Goal: Find specific page/section: Find specific page/section

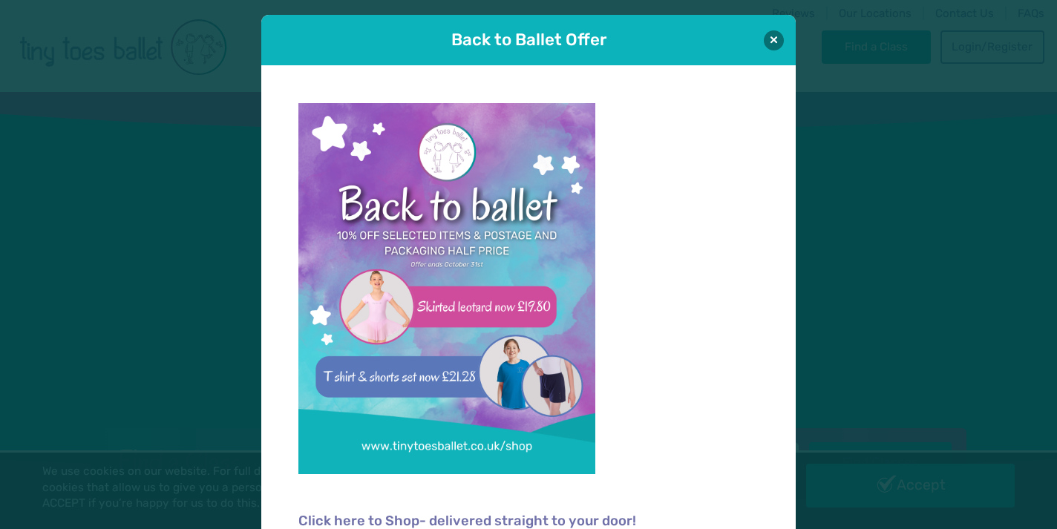
scroll to position [1, 0]
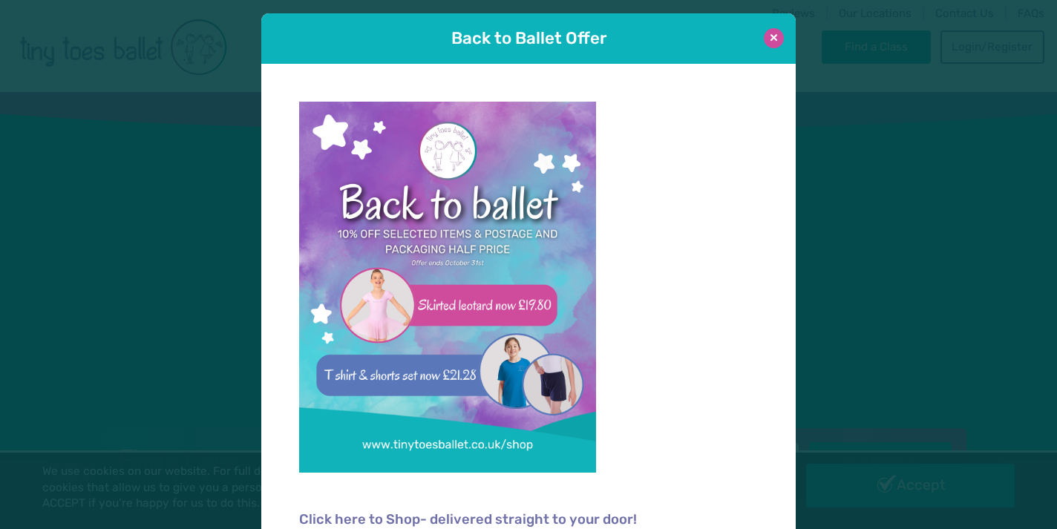
click at [775, 34] on button at bounding box center [774, 38] width 20 height 20
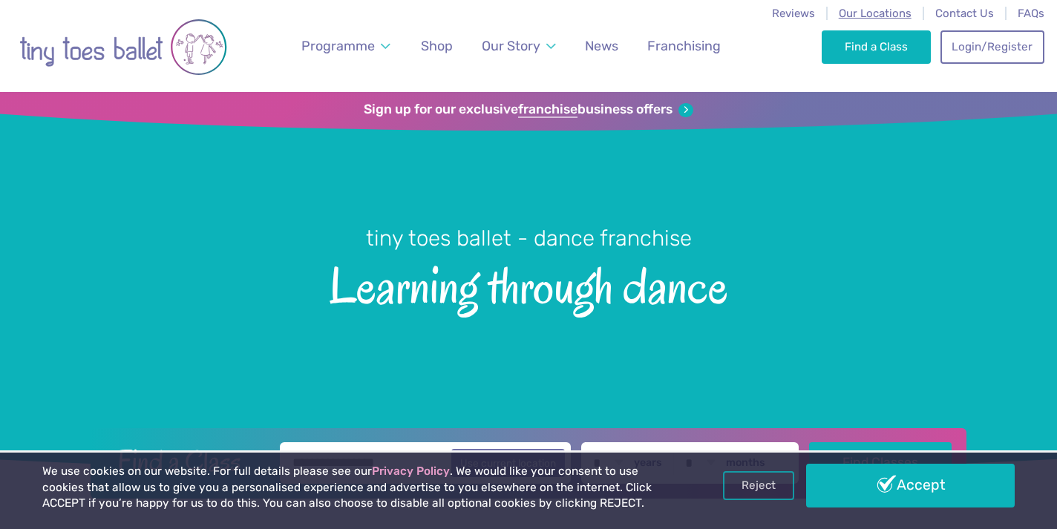
click at [864, 14] on span "Our Locations" at bounding box center [875, 13] width 73 height 13
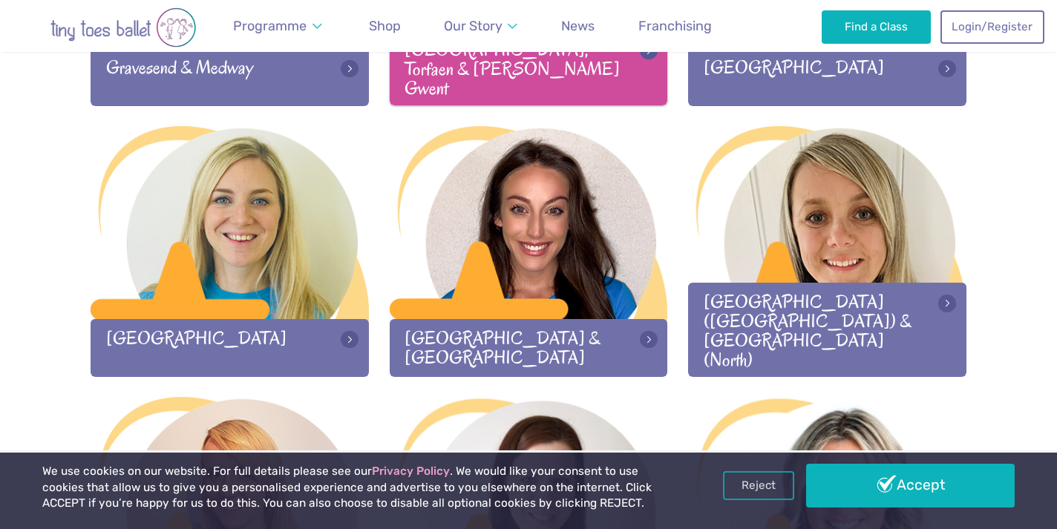
scroll to position [1499, 0]
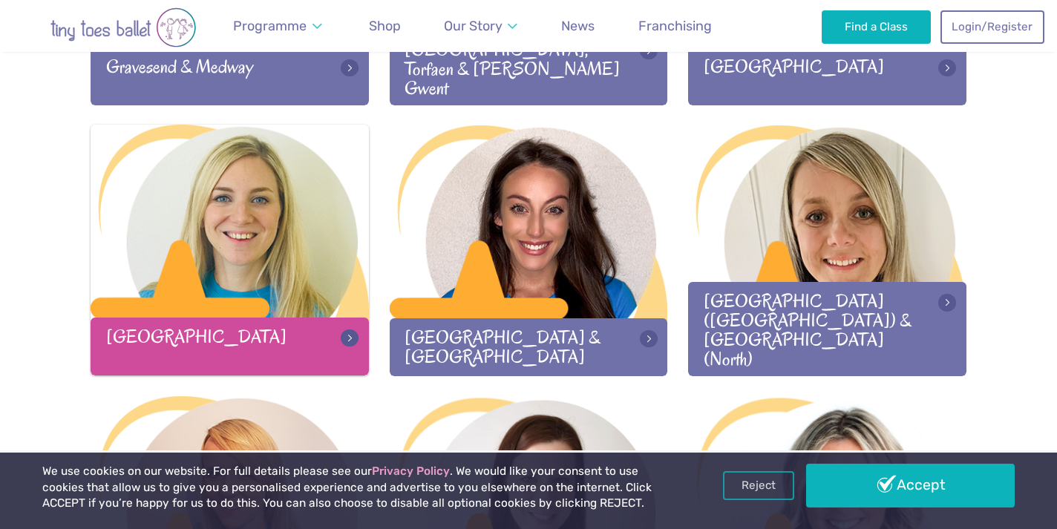
click at [251, 345] on div "[GEOGRAPHIC_DATA]" at bounding box center [230, 346] width 278 height 57
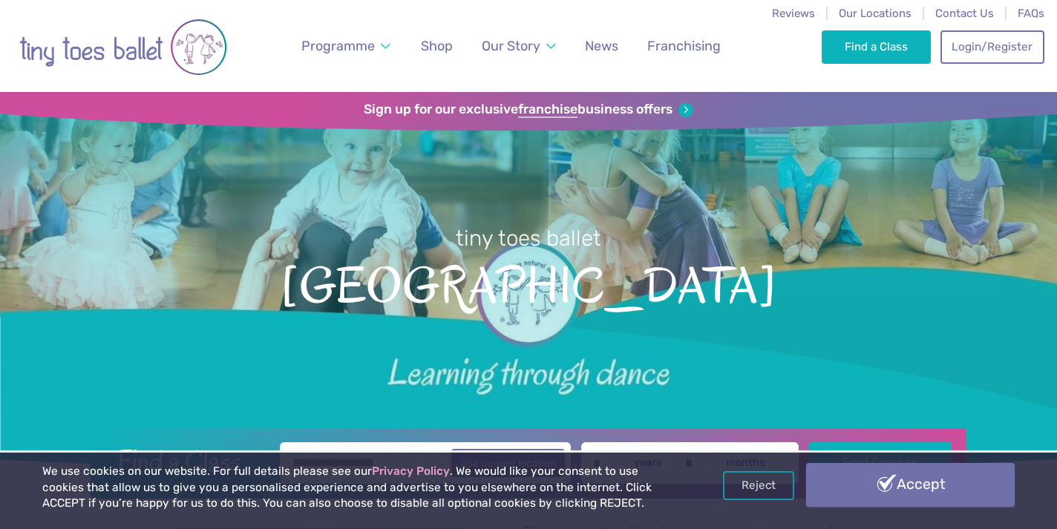
click at [856, 475] on link "Accept" at bounding box center [910, 484] width 209 height 43
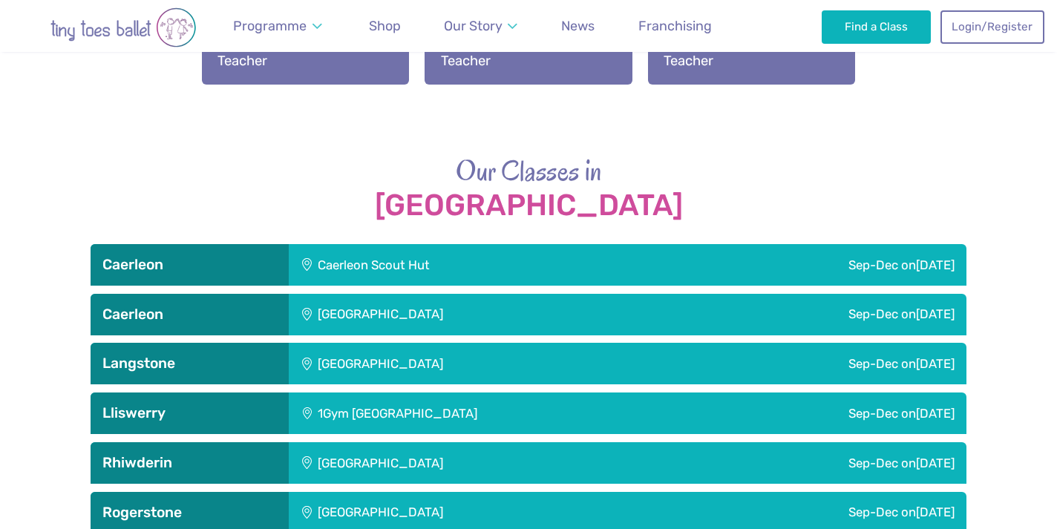
scroll to position [1999, 0]
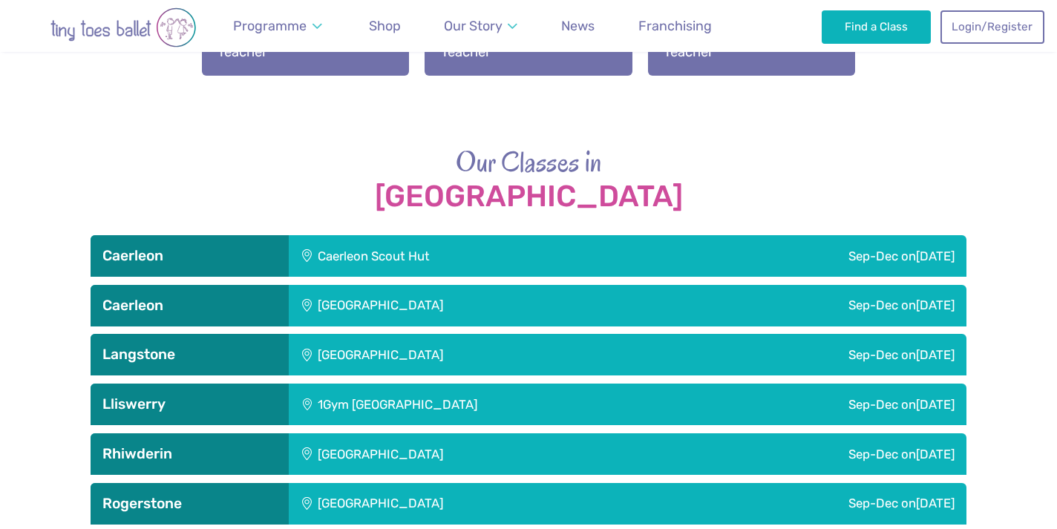
click at [372, 384] on div "1Gym Newport" at bounding box center [494, 405] width 411 height 42
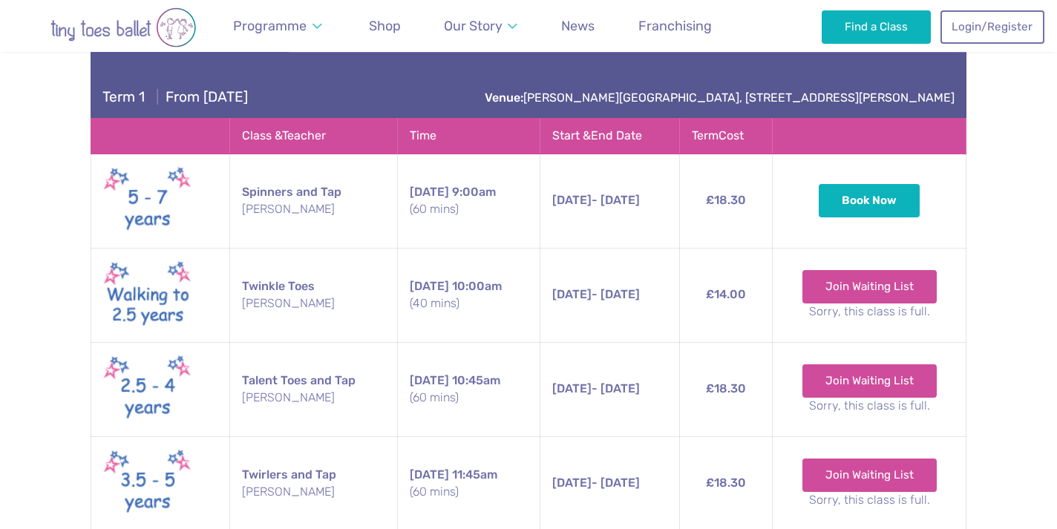
scroll to position [2371, 0]
